Goal: Entertainment & Leisure: Consume media (video, audio)

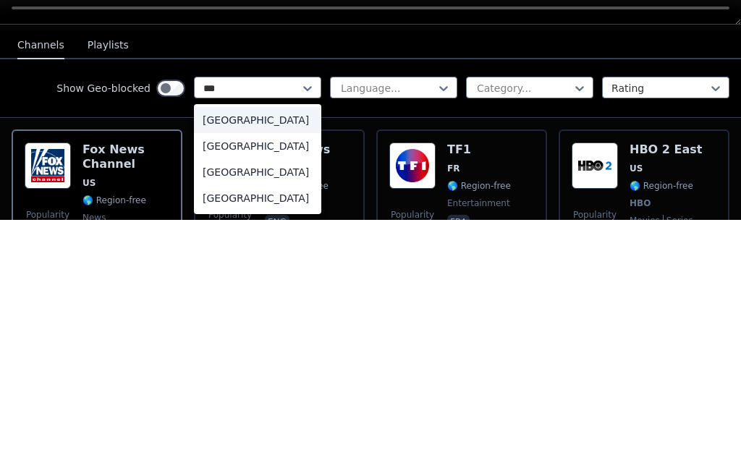
scroll to position [155, 0]
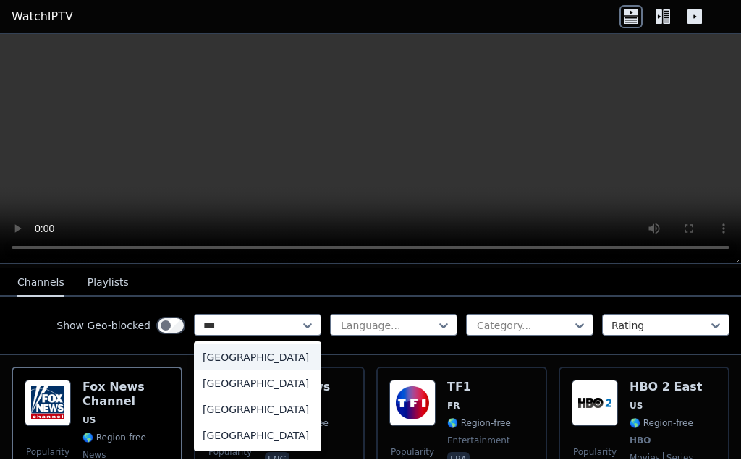
click at [285, 420] on div "[GEOGRAPHIC_DATA]" at bounding box center [257, 410] width 127 height 26
type input "***"
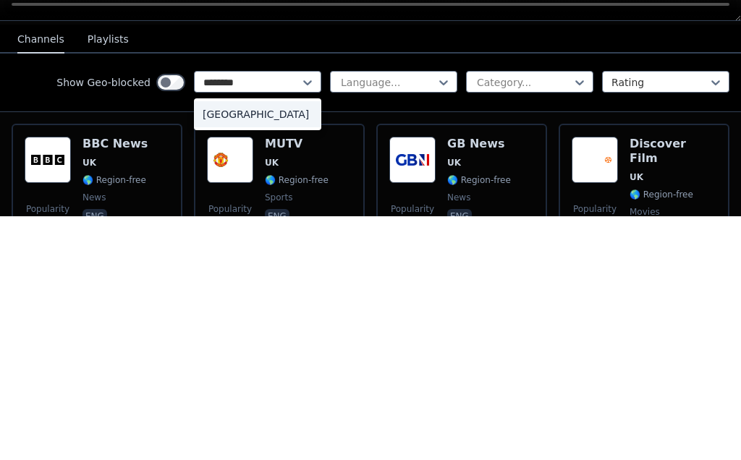
click at [274, 345] on div "[GEOGRAPHIC_DATA]" at bounding box center [257, 358] width 127 height 26
type input "********"
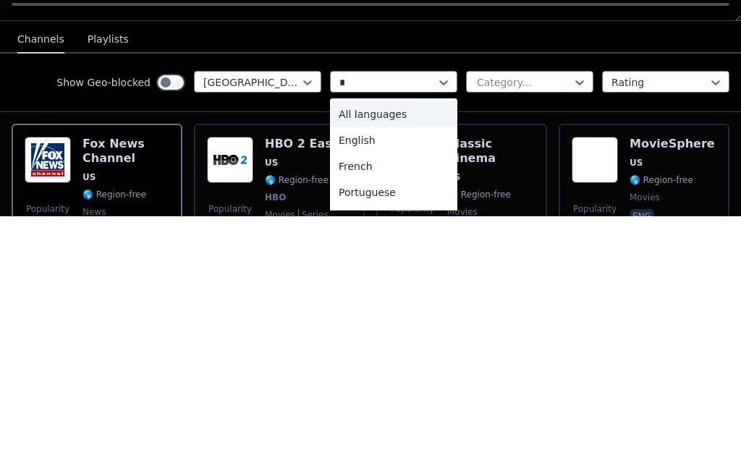
click at [358, 371] on div "English" at bounding box center [393, 384] width 127 height 26
type input "*"
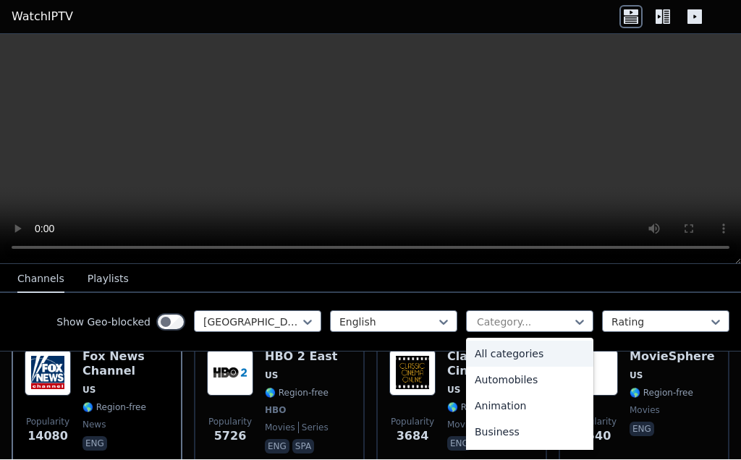
scroll to position [187, 0]
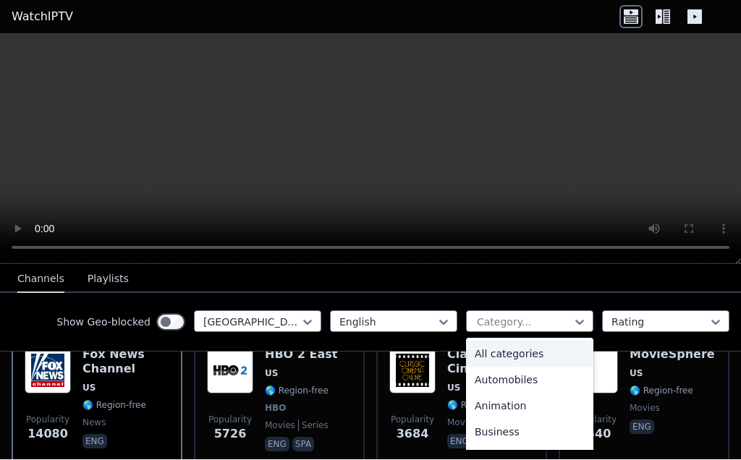
click at [689, 203] on video at bounding box center [370, 150] width 741 height 230
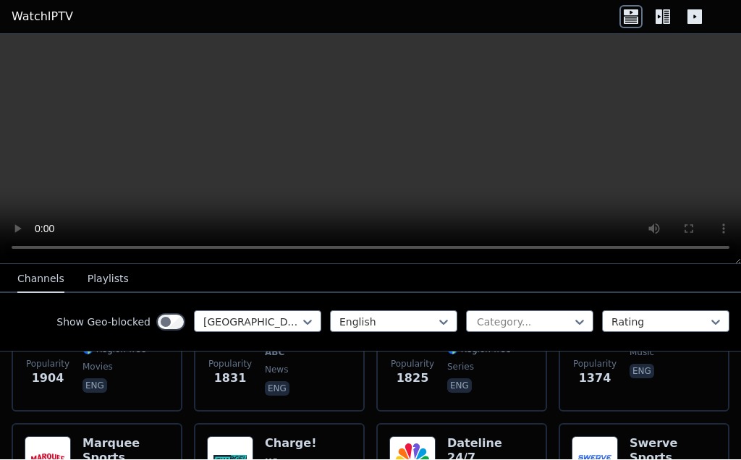
scroll to position [531, 0]
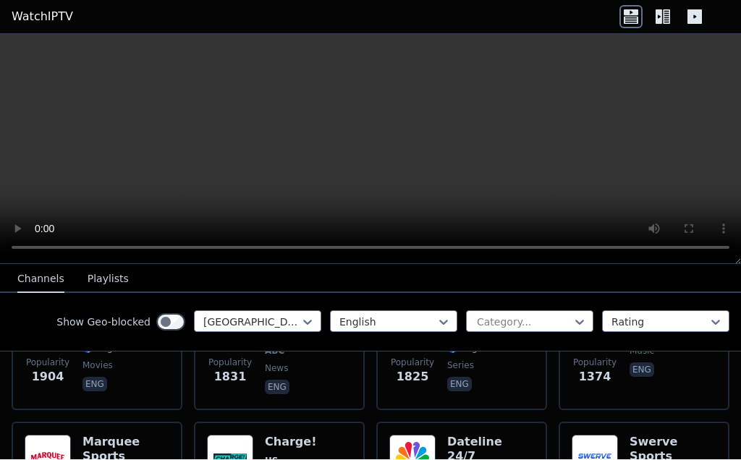
click at [662, 18] on icon at bounding box center [662, 17] width 23 height 23
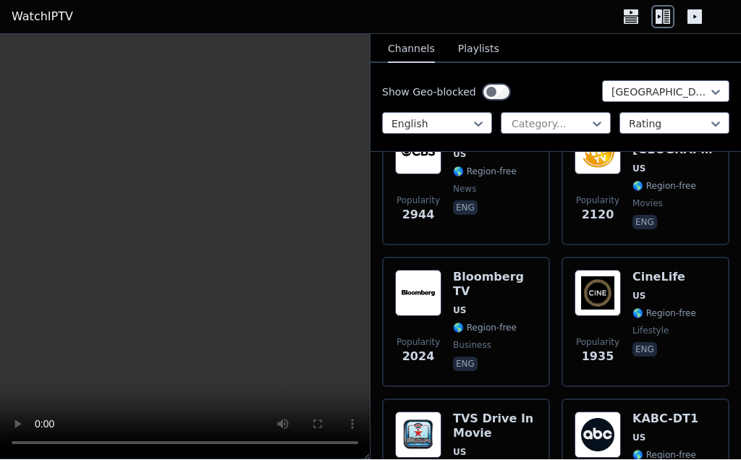
click at [701, 11] on icon at bounding box center [695, 17] width 14 height 14
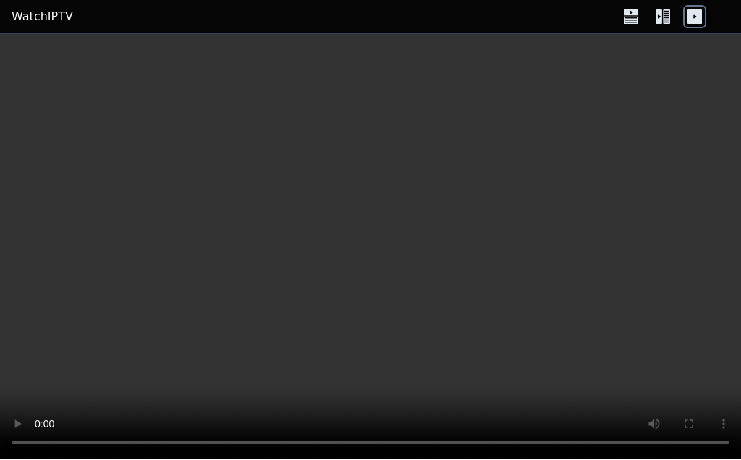
click at [665, 6] on icon at bounding box center [662, 17] width 23 height 23
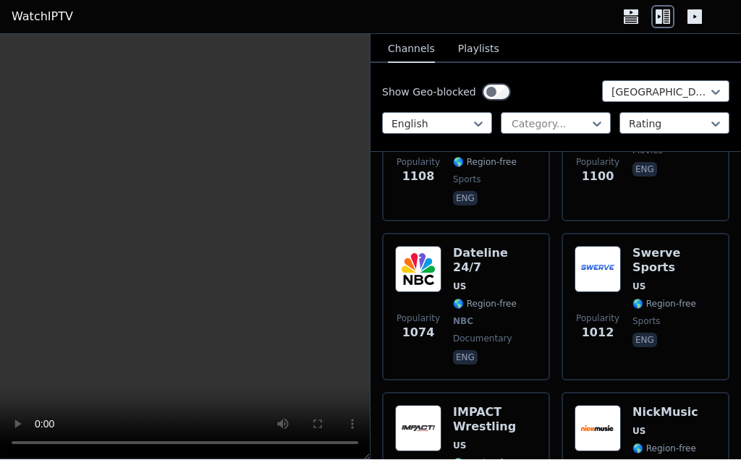
scroll to position [1141, 0]
click at [483, 56] on button "Playlists" at bounding box center [478, 50] width 41 height 28
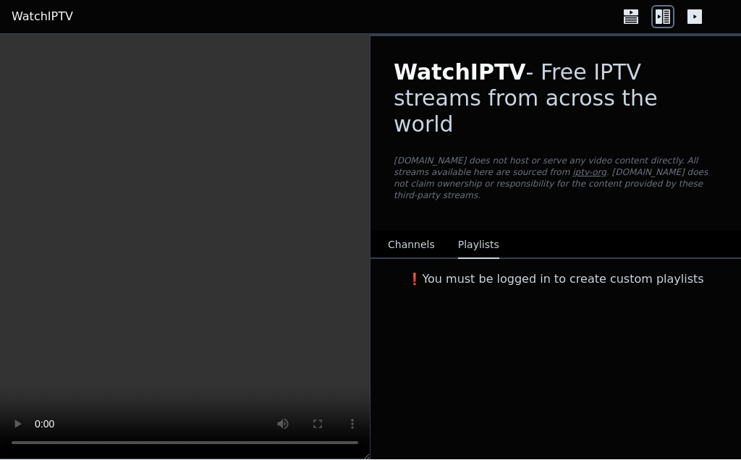
scroll to position [0, 0]
click at [420, 232] on button "Channels" at bounding box center [411, 246] width 47 height 28
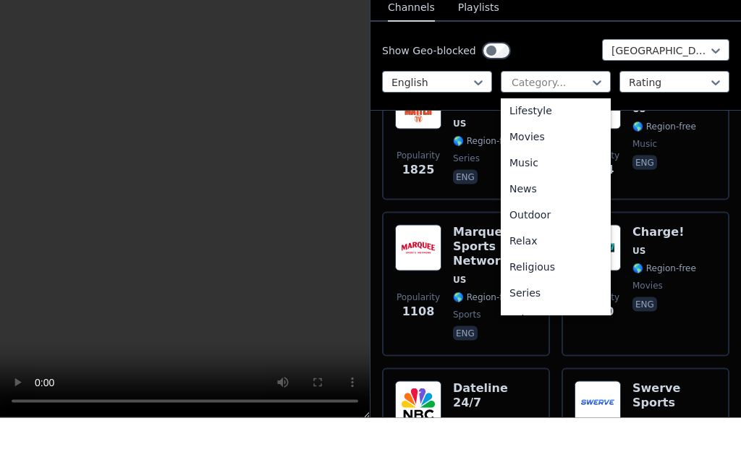
scroll to position [370, 0]
click at [564, 138] on div "Lifestyle" at bounding box center [556, 151] width 110 height 26
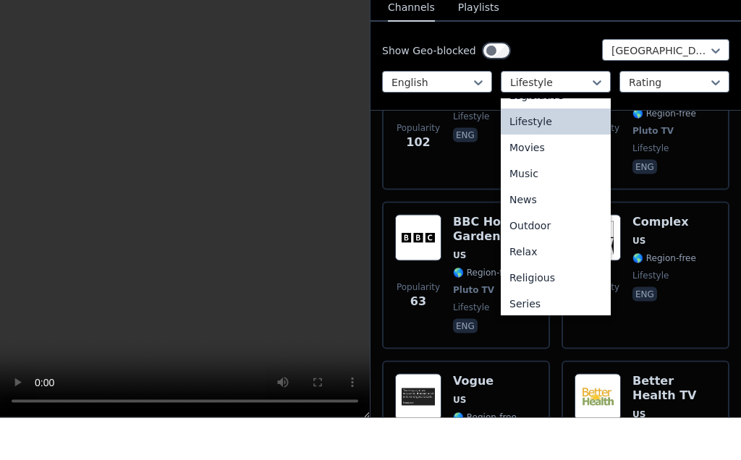
scroll to position [357, 0]
click at [580, 151] on div "Lifestyle" at bounding box center [556, 164] width 110 height 26
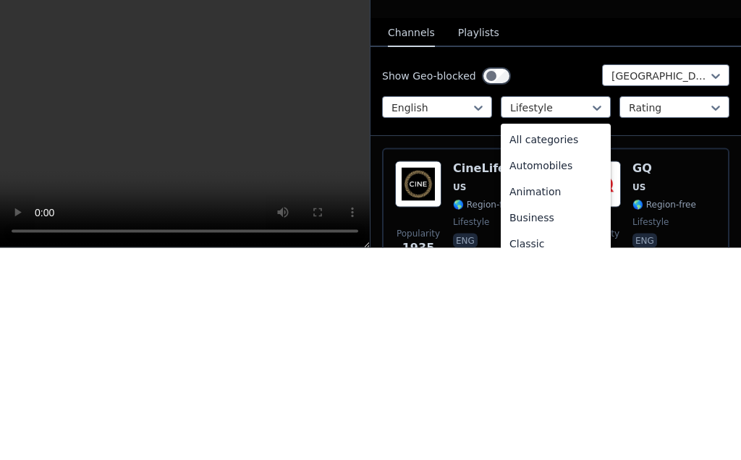
scroll to position [0, 0]
click at [583, 339] on div "All categories" at bounding box center [556, 352] width 110 height 26
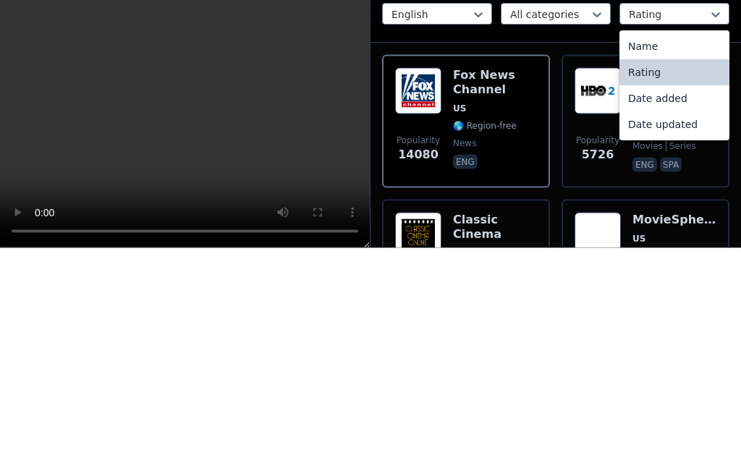
scroll to position [93, 0]
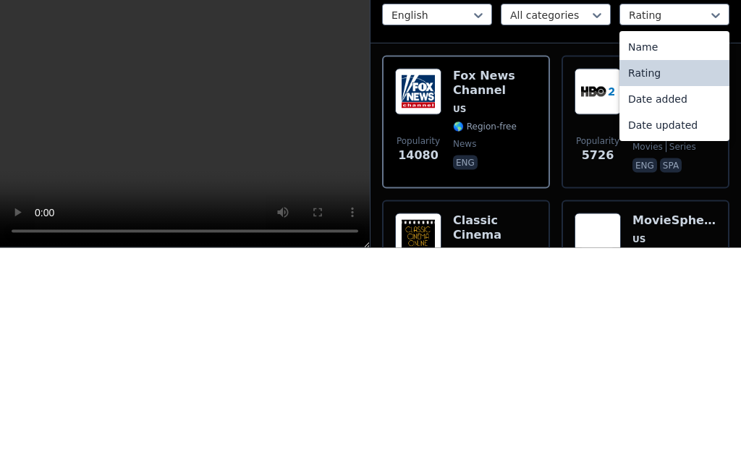
click at [693, 273] on div "Rating" at bounding box center [674, 286] width 110 height 26
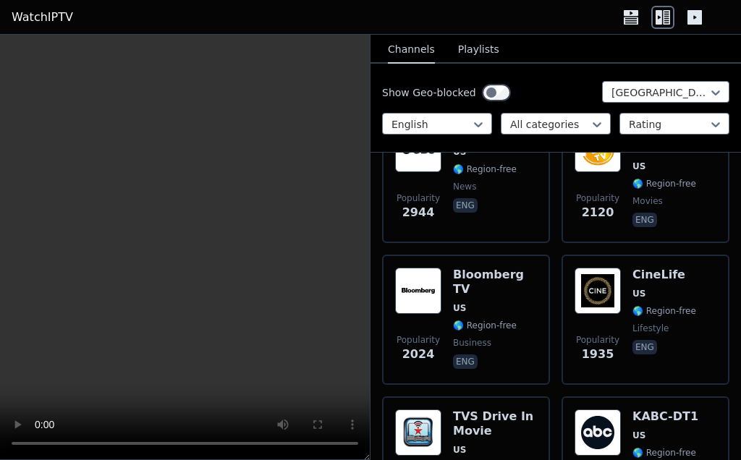
scroll to position [531, 0]
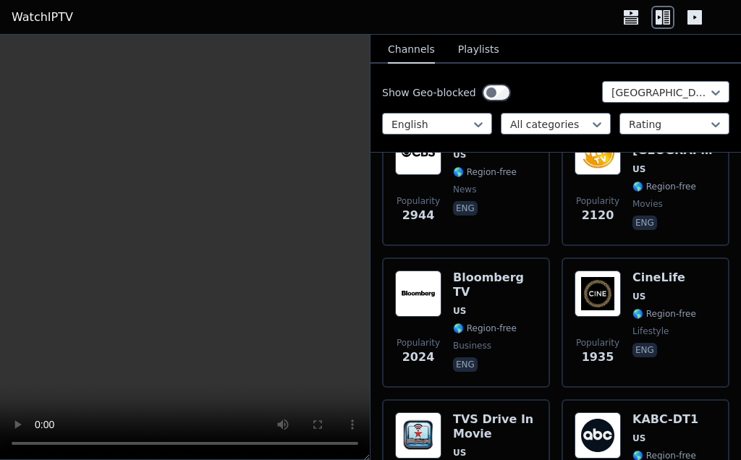
click at [674, 326] on span "lifestyle" at bounding box center [665, 332] width 64 height 12
click at [178, 240] on video at bounding box center [185, 248] width 370 height 426
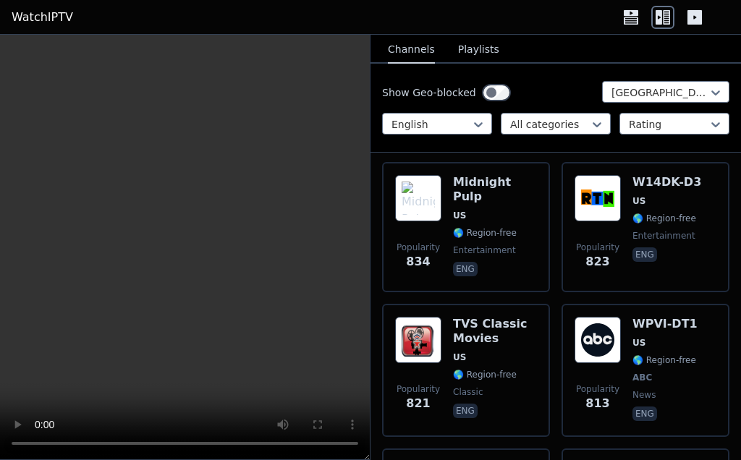
scroll to position [1982, 0]
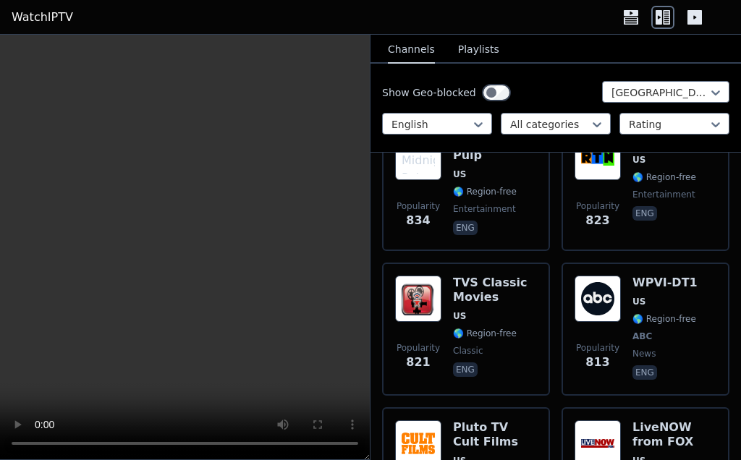
click at [531, 328] on span "🌎 Region-free" at bounding box center [495, 334] width 84 height 12
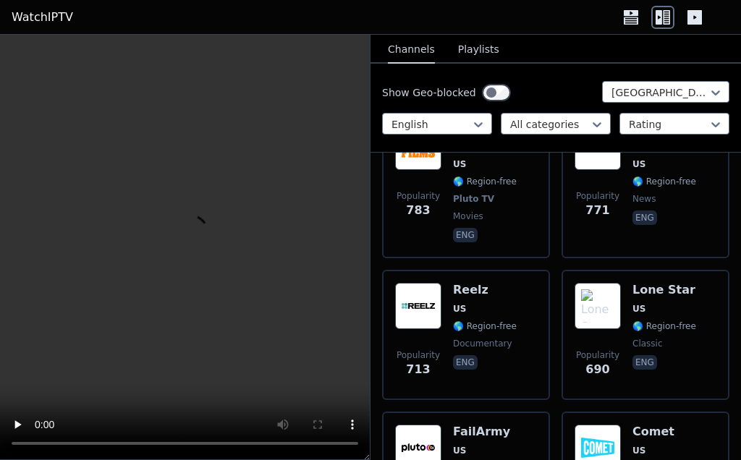
scroll to position [2279, 0]
click at [684, 355] on span "eng" at bounding box center [665, 363] width 64 height 17
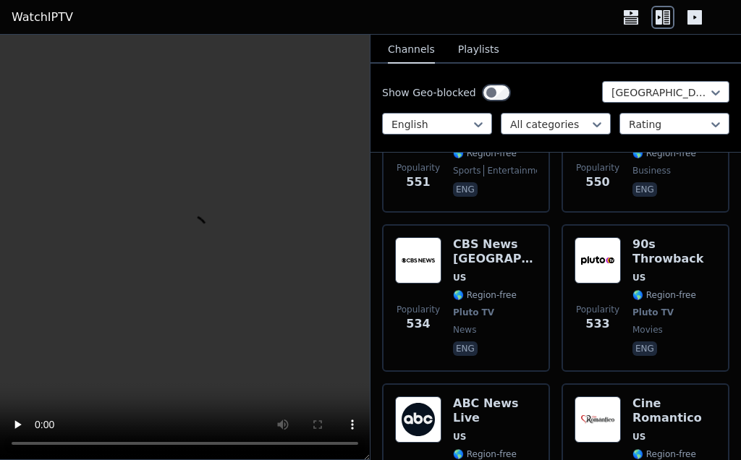
scroll to position [3531, 0]
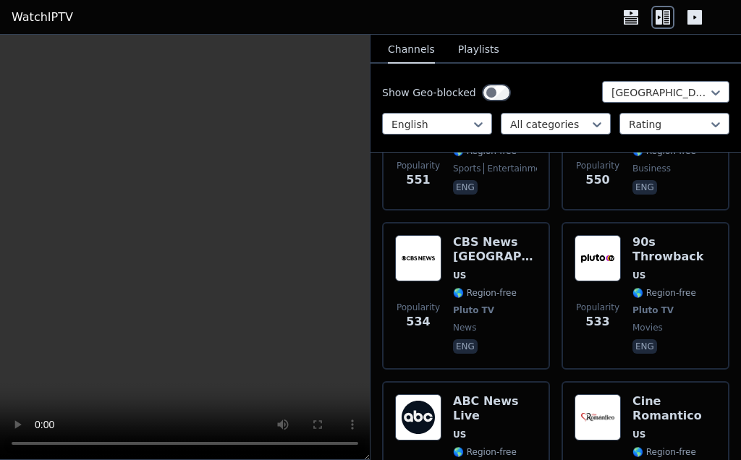
click at [631, 240] on div "Popularity 533 90s Throwback US 🌎 Region-free Pluto TV movies eng" at bounding box center [646, 296] width 142 height 122
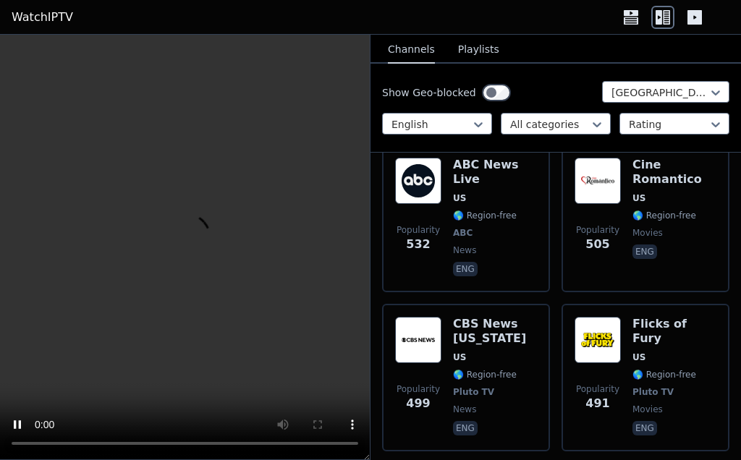
scroll to position [3769, 0]
